Goal: Find specific page/section: Find specific page/section

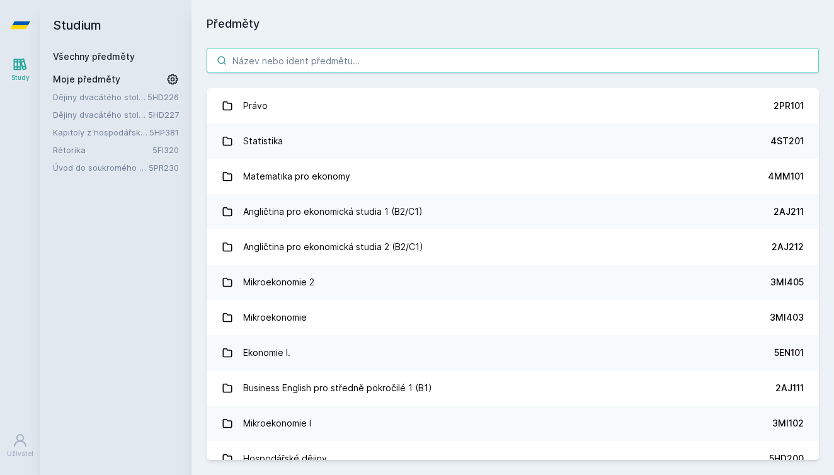
click at [412, 64] on input "search" at bounding box center [513, 60] width 613 height 25
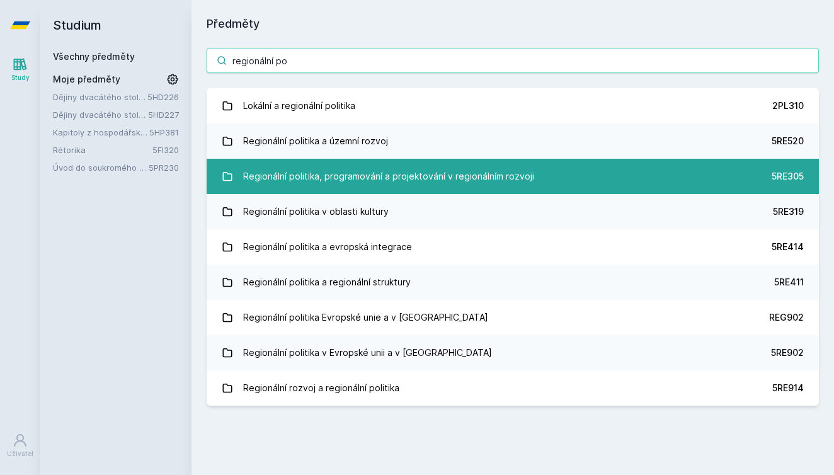
type input "regionální po"
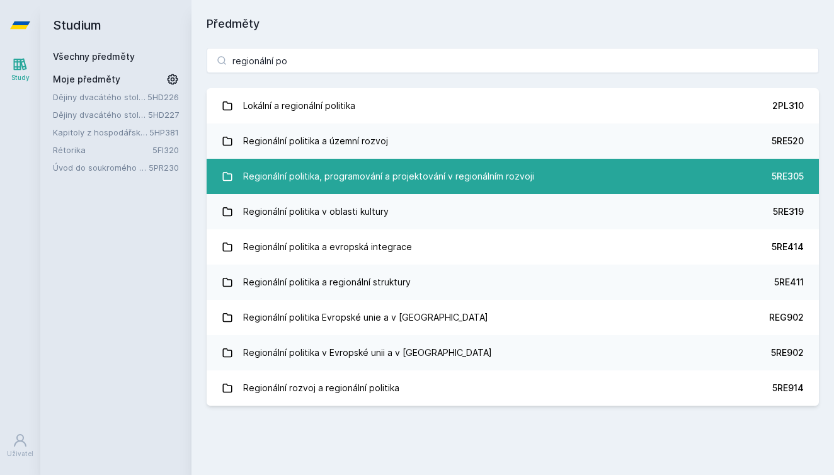
click at [410, 173] on div "Regionální politika, programování a projektování v regionálním rozvoji" at bounding box center [388, 176] width 291 height 25
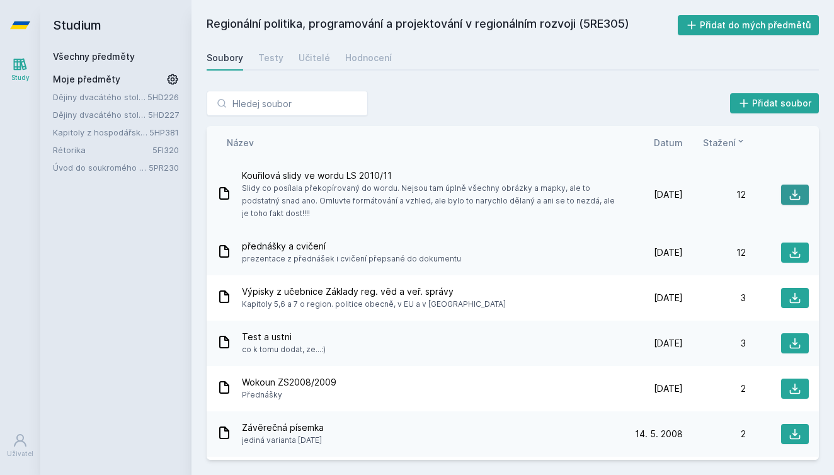
click at [790, 200] on icon at bounding box center [795, 195] width 11 height 11
click at [794, 258] on icon at bounding box center [795, 252] width 13 height 13
click at [18, 21] on icon at bounding box center [20, 25] width 20 height 8
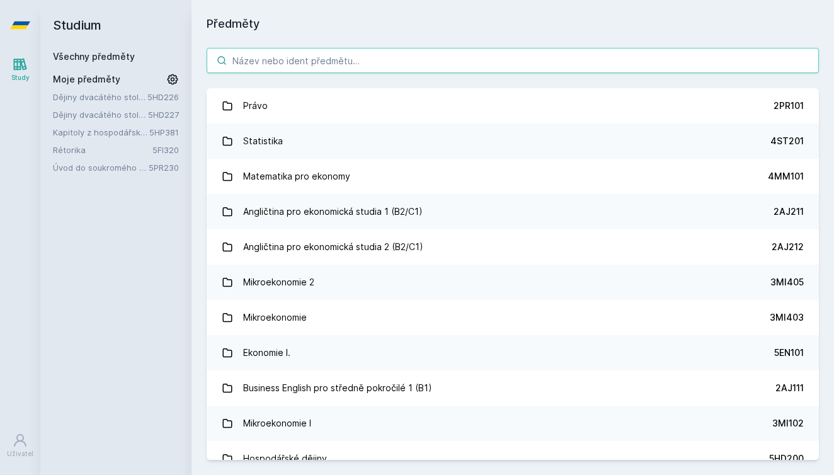
click at [274, 63] on input "search" at bounding box center [513, 60] width 613 height 25
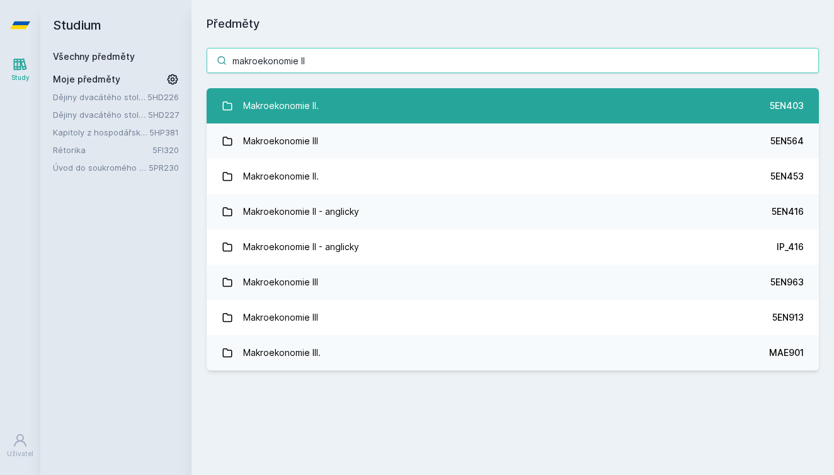
type input "makroekonomie II"
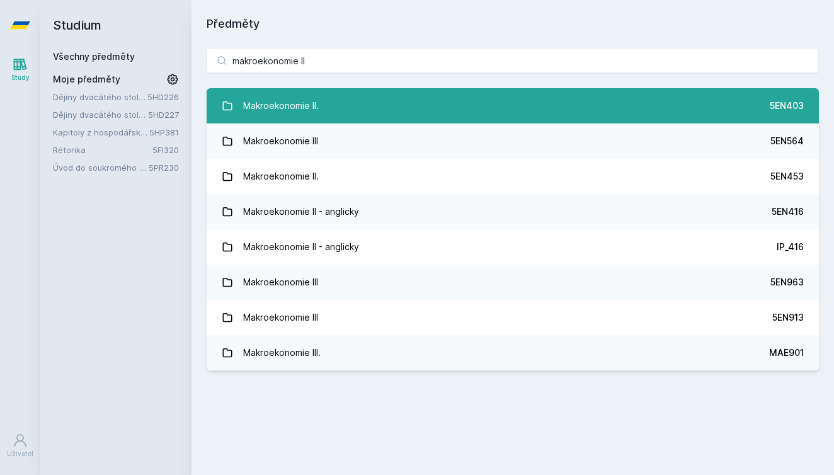
click at [294, 105] on div "Makroekonomie II." at bounding box center [281, 105] width 76 height 25
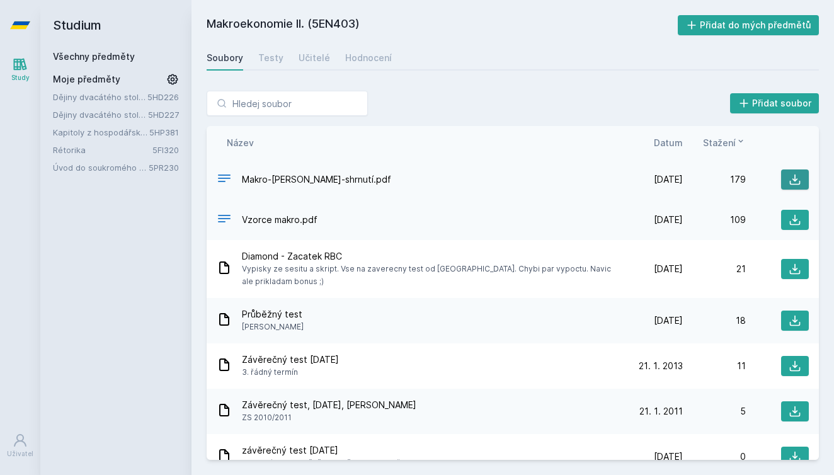
click at [791, 185] on icon at bounding box center [795, 180] width 11 height 11
click at [789, 215] on icon at bounding box center [795, 220] width 13 height 13
